Goal: Transaction & Acquisition: Purchase product/service

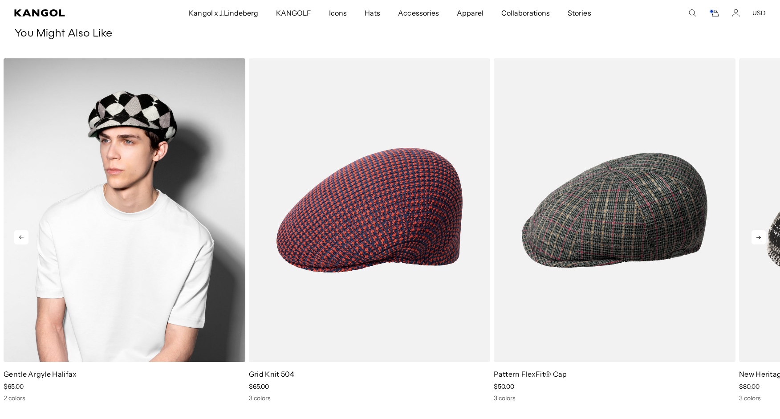
scroll to position [0, 183]
click at [131, 113] on img "1 of 5" at bounding box center [125, 209] width 242 height 303
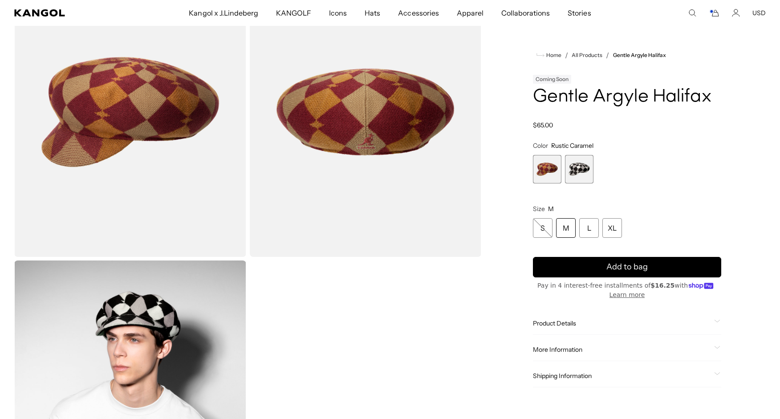
click at [579, 167] on span "2 of 2" at bounding box center [579, 169] width 28 height 28
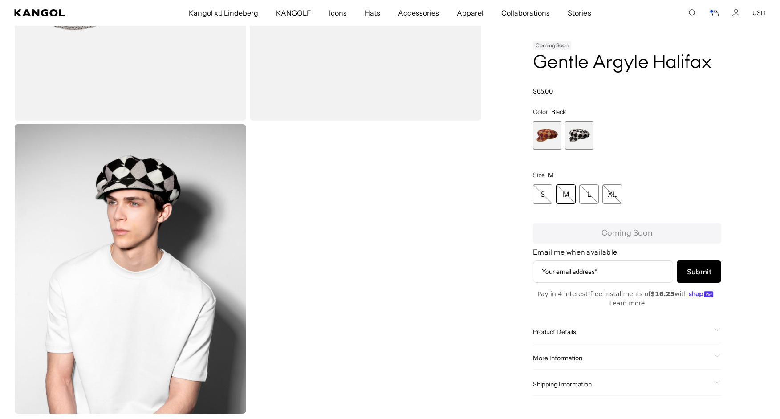
scroll to position [0, 183]
click at [542, 141] on span "1 of 2" at bounding box center [547, 135] width 28 height 28
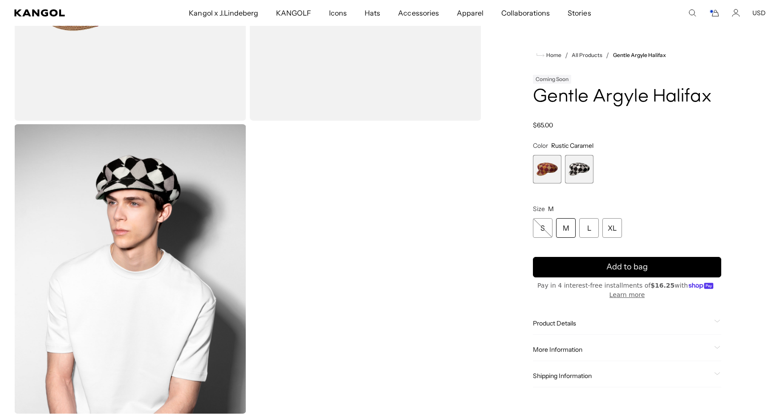
click at [549, 174] on span "1 of 2" at bounding box center [547, 169] width 28 height 28
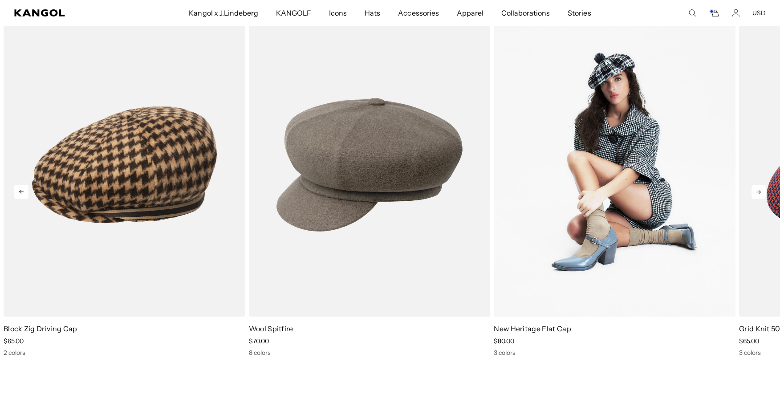
click at [629, 177] on img "3 of 5" at bounding box center [614, 164] width 242 height 303
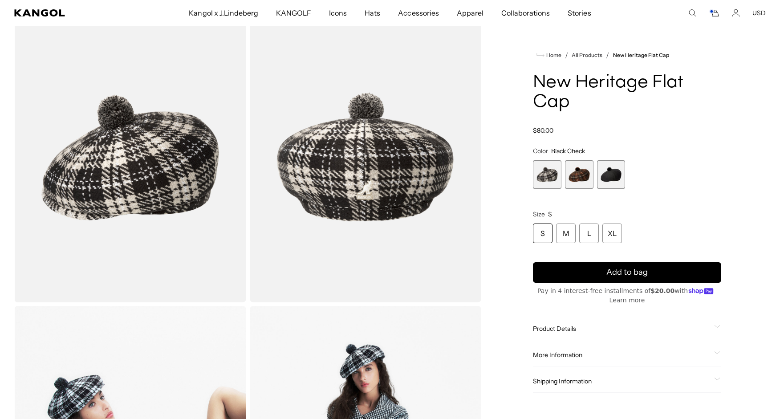
click at [574, 175] on span "2 of 3" at bounding box center [579, 174] width 28 height 28
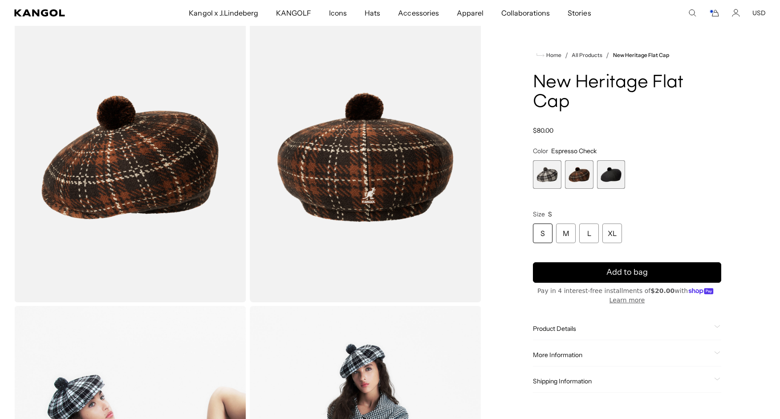
scroll to position [0, 183]
click at [616, 176] on span "3 of 3" at bounding box center [611, 174] width 28 height 28
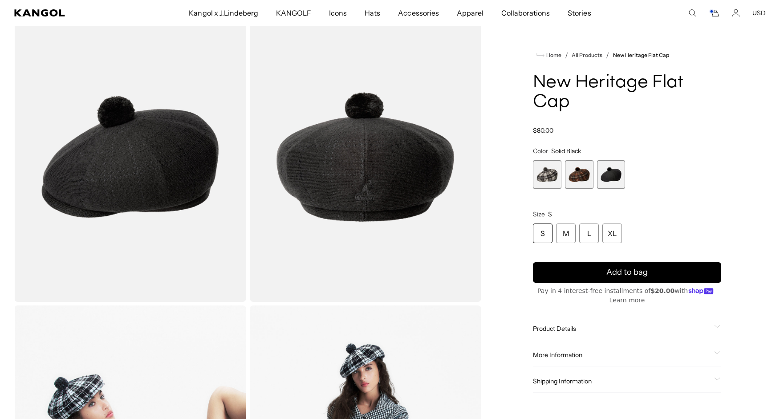
scroll to position [45, 0]
click at [549, 172] on span "1 of 3" at bounding box center [547, 174] width 28 height 28
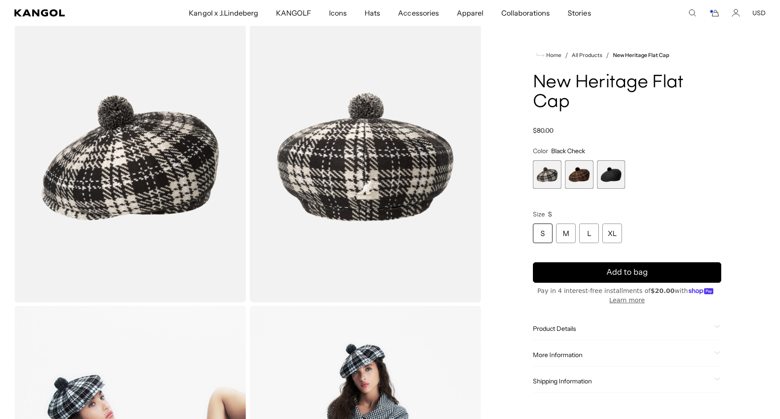
click at [580, 172] on span "2 of 3" at bounding box center [579, 174] width 28 height 28
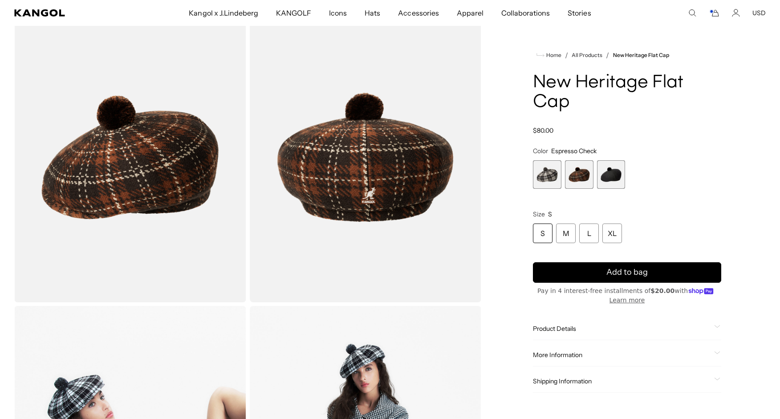
scroll to position [0, 183]
click at [616, 173] on span "3 of 3" at bounding box center [611, 174] width 28 height 28
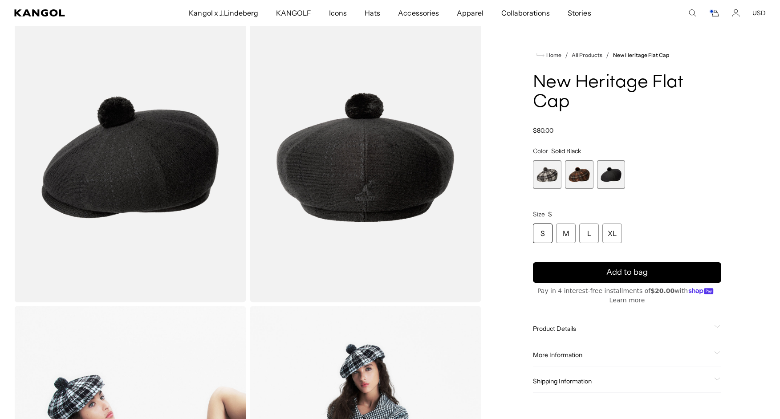
scroll to position [0, 183]
click at [547, 172] on span "1 of 3" at bounding box center [547, 174] width 28 height 28
click at [549, 181] on span "1 of 3" at bounding box center [547, 174] width 28 height 28
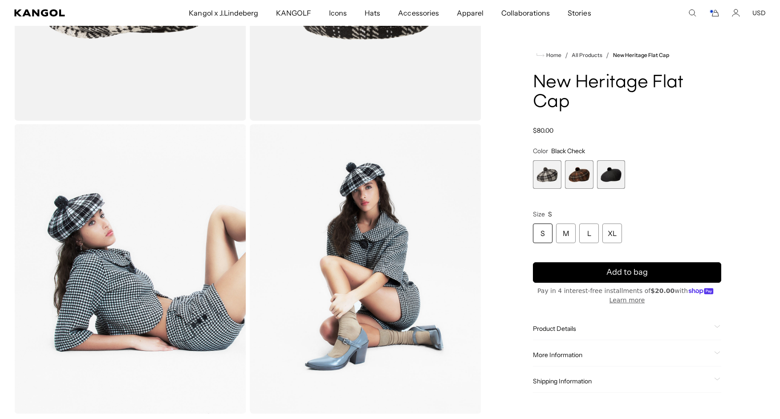
scroll to position [0, 183]
click at [151, 278] on img "Gallery Viewer" at bounding box center [130, 269] width 232 height 290
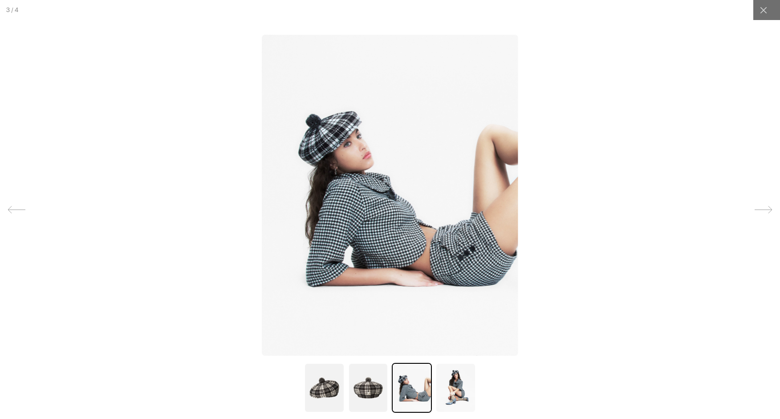
scroll to position [0, 0]
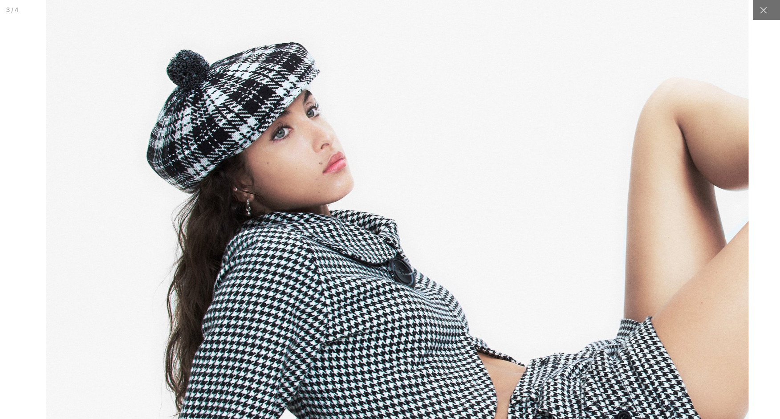
click at [384, 149] on img at bounding box center [398, 272] width 702 height 879
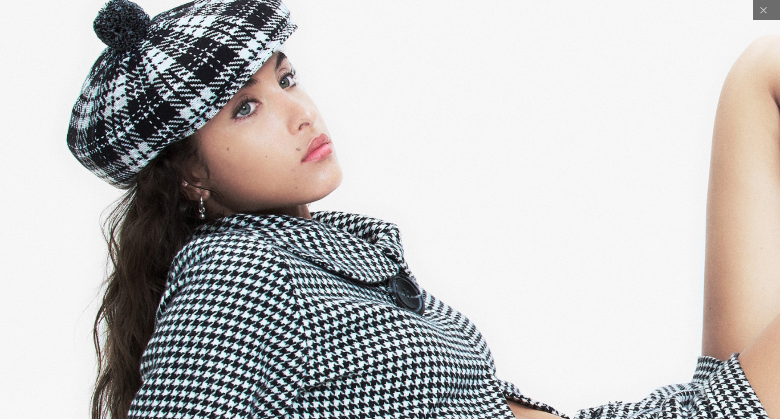
scroll to position [0, 183]
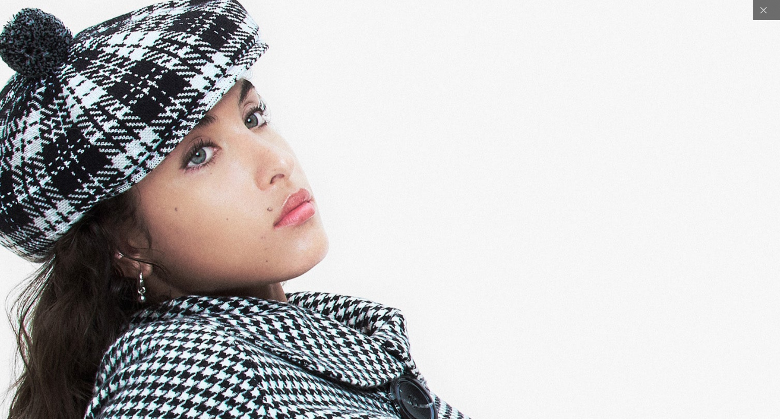
click at [396, 162] on img at bounding box center [405, 402] width 1243 height 1557
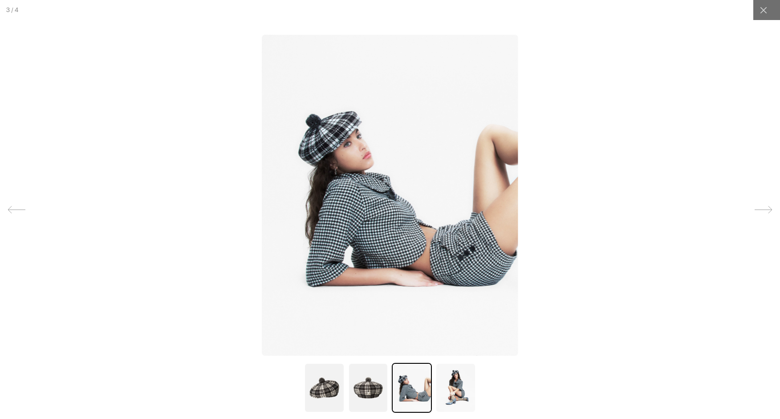
click at [460, 393] on img at bounding box center [455, 388] width 40 height 50
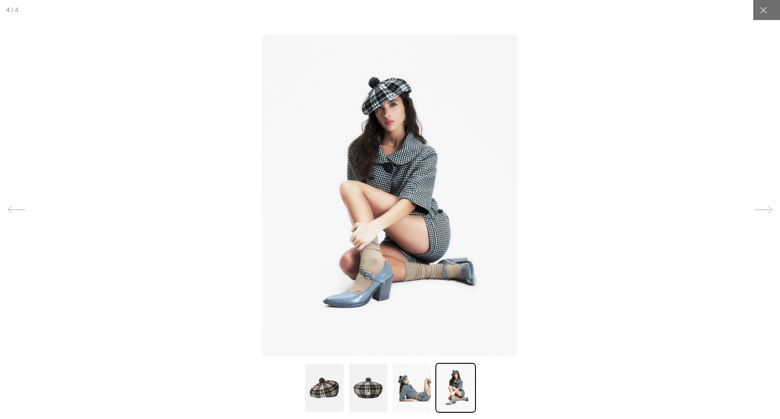
scroll to position [0, 0]
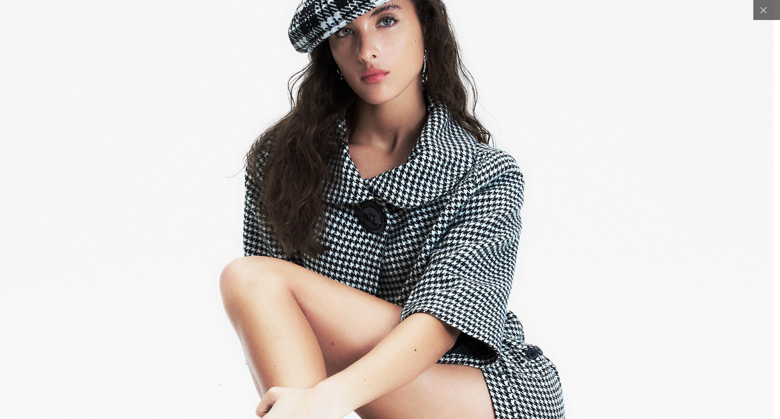
click at [506, 280] on img at bounding box center [376, 302] width 795 height 997
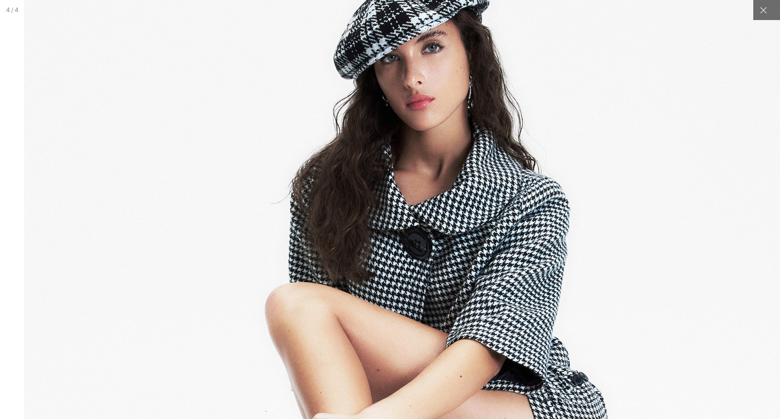
scroll to position [0, 183]
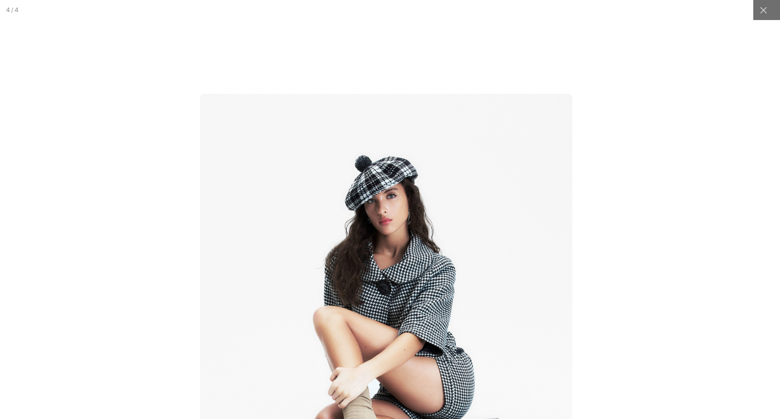
scroll to position [0, 0]
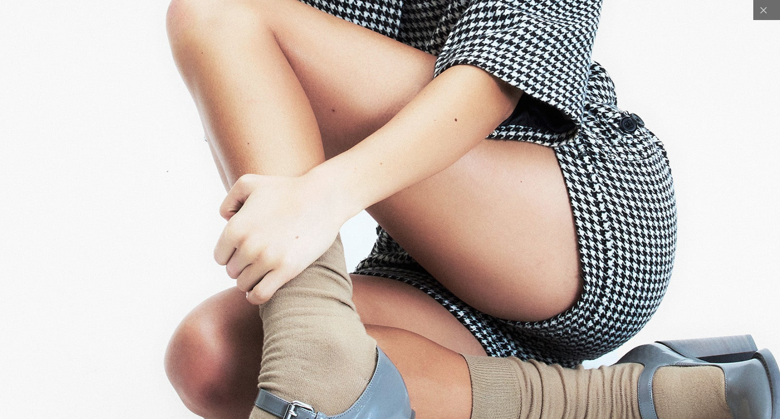
click at [503, 182] on img at bounding box center [398, 49] width 1176 height 1474
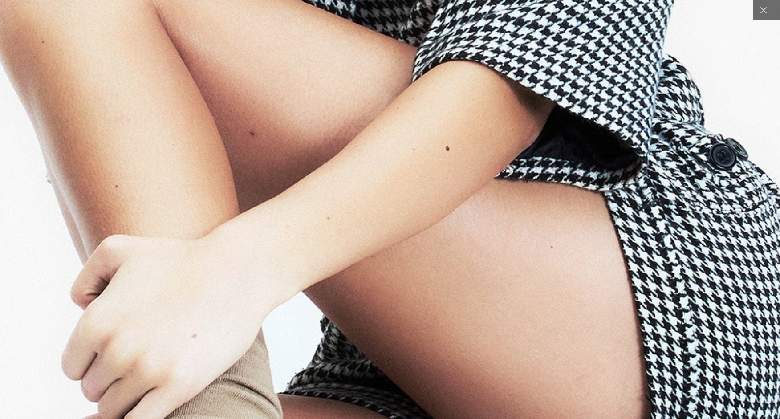
click at [656, 176] on img at bounding box center [355, 36] width 1874 height 2350
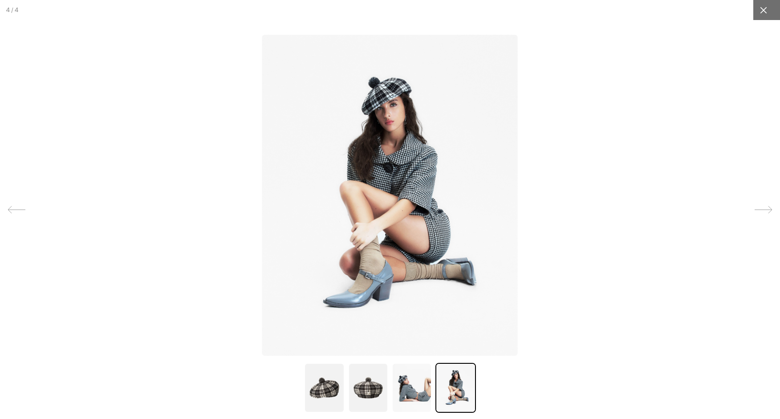
click at [766, 7] on icon at bounding box center [763, 10] width 7 height 7
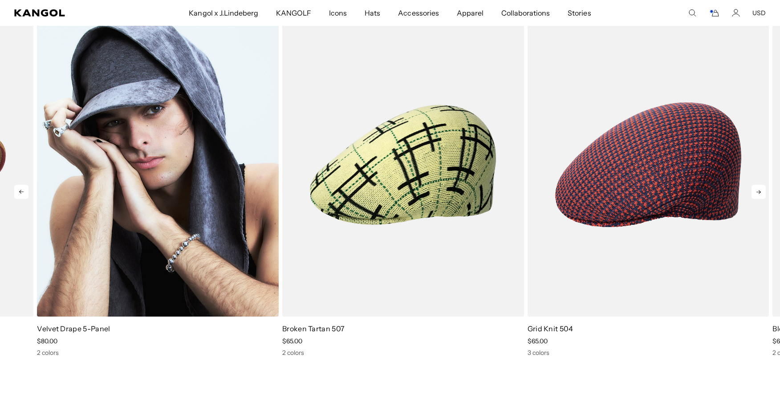
scroll to position [0, 0]
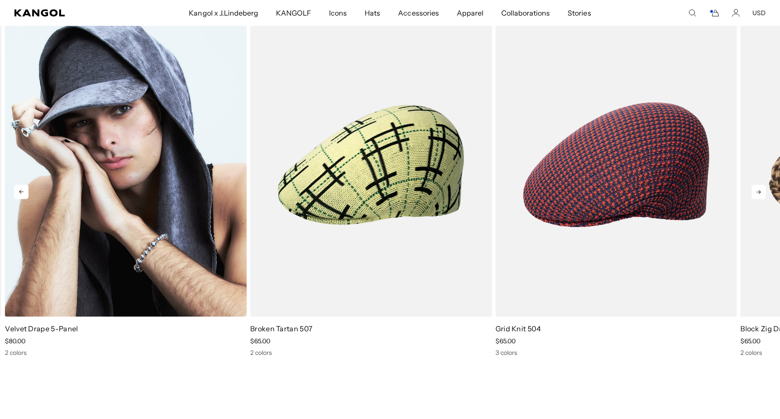
drag, startPoint x: 575, startPoint y: 157, endPoint x: 128, endPoint y: 153, distance: 447.2
click at [128, 153] on img "3 of 5" at bounding box center [126, 164] width 242 height 303
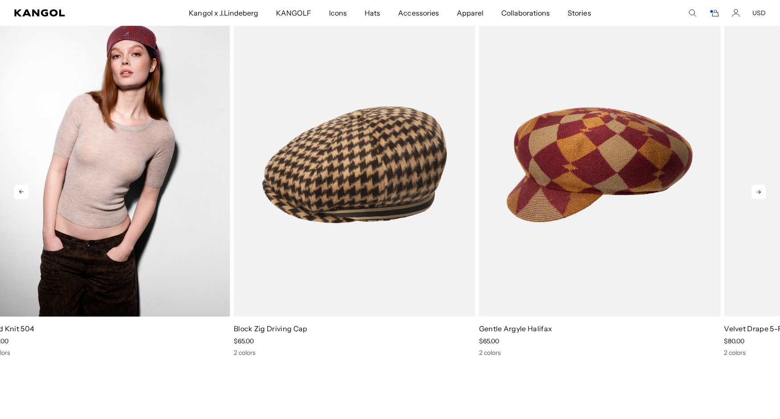
scroll to position [0, 183]
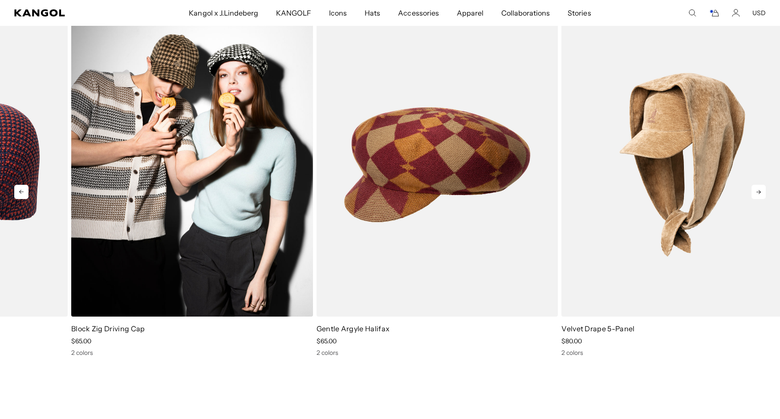
drag, startPoint x: 615, startPoint y: 162, endPoint x: 71, endPoint y: 135, distance: 544.4
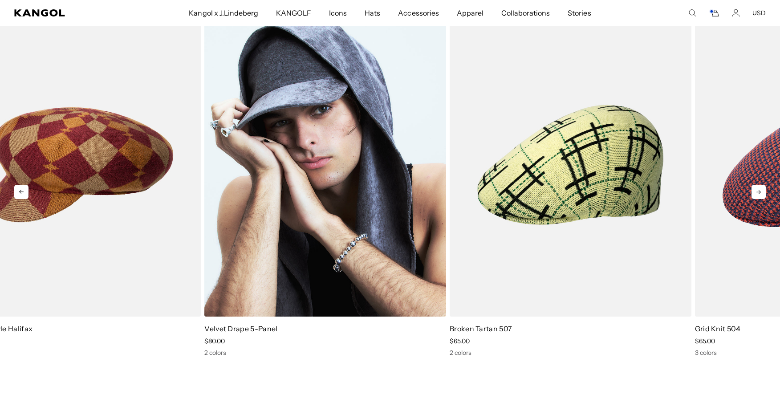
scroll to position [0, 0]
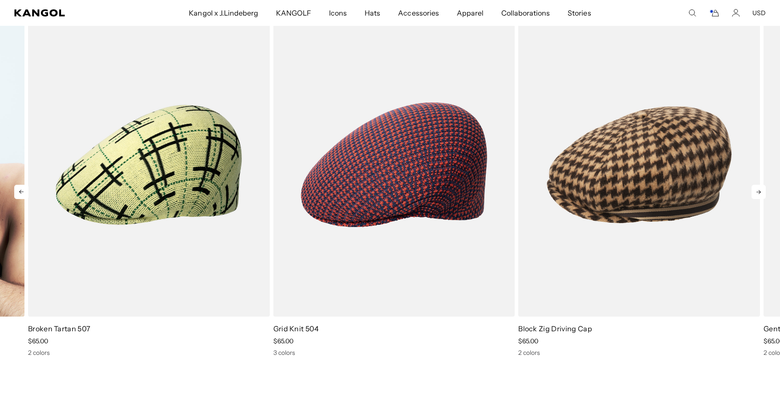
drag, startPoint x: 711, startPoint y: 153, endPoint x: 0, endPoint y: 129, distance: 711.0
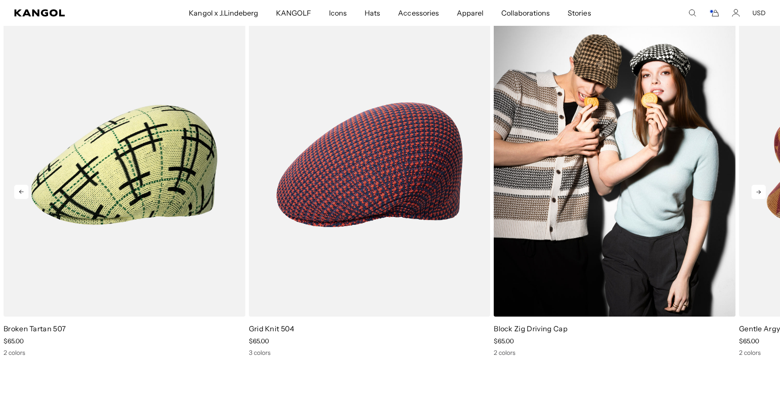
scroll to position [0, 183]
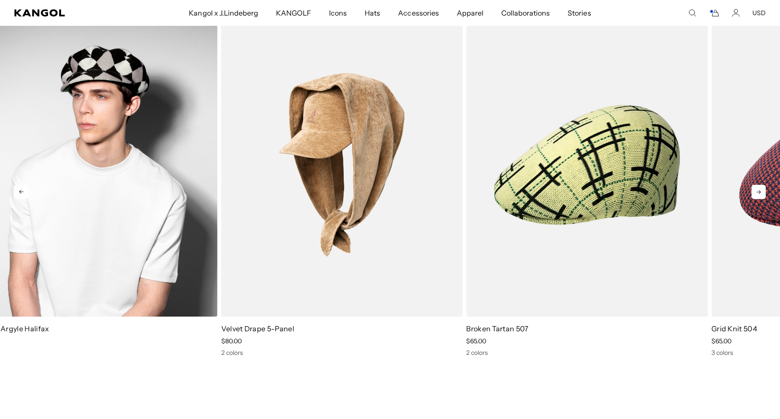
drag, startPoint x: 763, startPoint y: 140, endPoint x: 0, endPoint y: 123, distance: 762.9
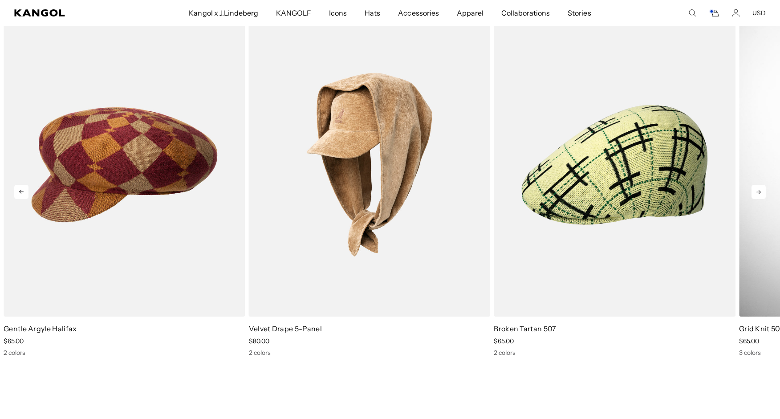
scroll to position [0, 0]
